Goal: Task Accomplishment & Management: Manage account settings

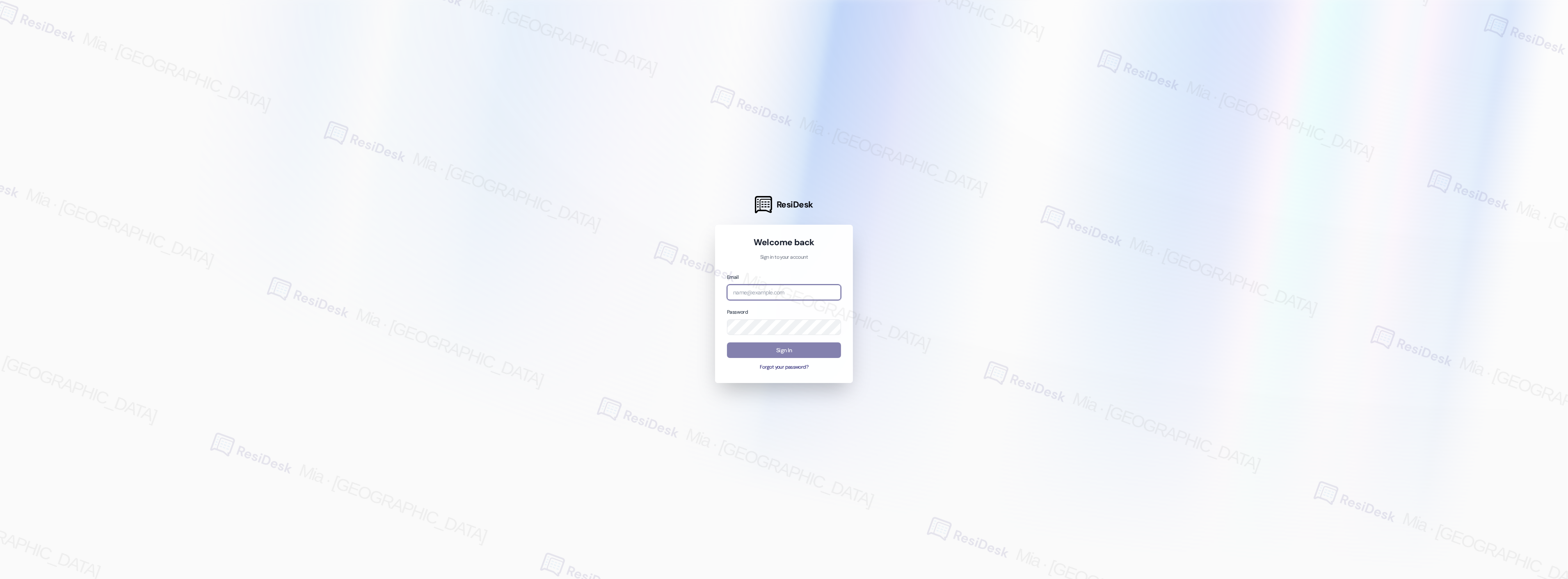
click at [820, 293] on input "email" at bounding box center [784, 292] width 114 height 16
click at [794, 292] on input "email" at bounding box center [784, 292] width 114 height 16
click at [760, 291] on input "amp" at bounding box center [784, 292] width 114 height 16
click at [699, 292] on div "ResiDesk Welcome back Sign in to your account Email amp Password Sign In Forgot…" at bounding box center [784, 290] width 1568 height 579
click at [758, 293] on input "ampro" at bounding box center [784, 292] width 114 height 16
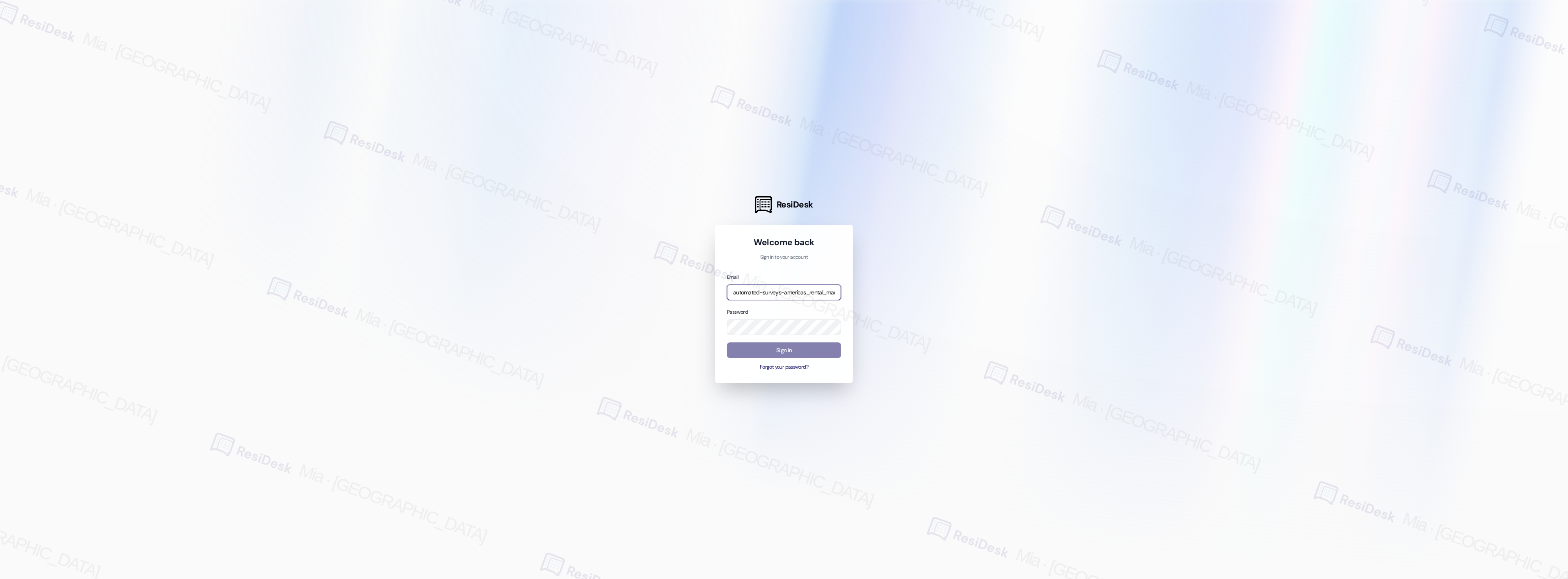
type input "automated-surveys-americas_rental_managers-mia.caampued@americas_rental_[DOMAIN…"
